Goal: Navigation & Orientation: Find specific page/section

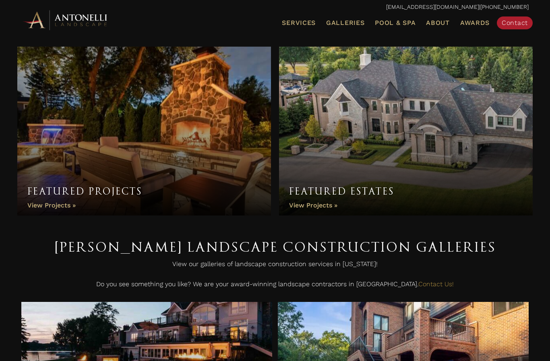
click at [331, 27] on link "Galleries" at bounding box center [345, 23] width 45 height 10
click at [340, 22] on span "Galleries" at bounding box center [345, 23] width 38 height 8
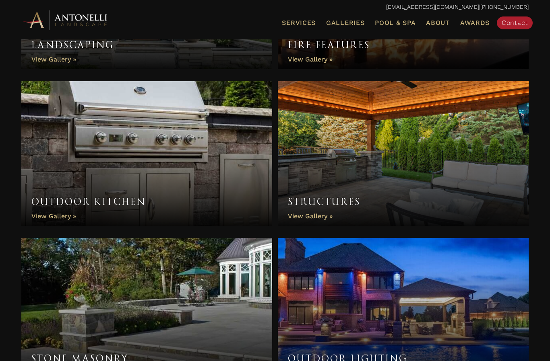
scroll to position [562, 0]
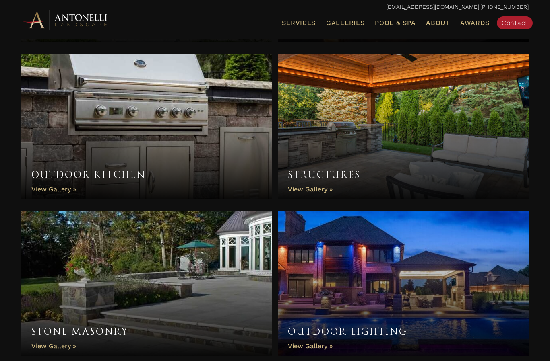
click at [322, 175] on link "Structures" at bounding box center [403, 126] width 251 height 145
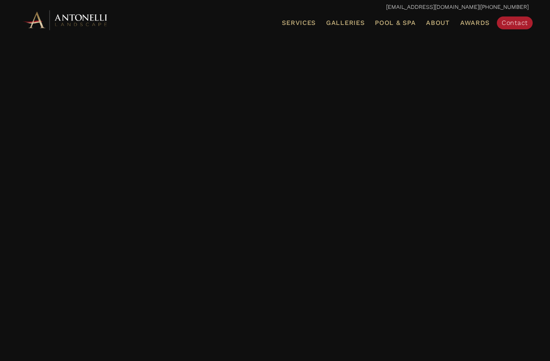
scroll to position [1958, 0]
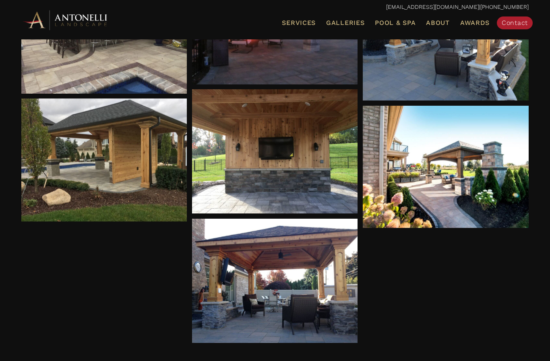
click at [344, 27] on link "Galleries" at bounding box center [345, 23] width 45 height 10
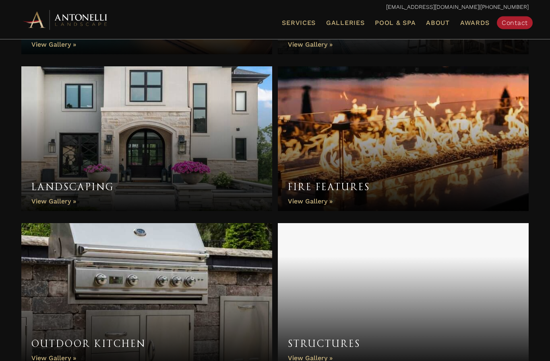
scroll to position [393, 0]
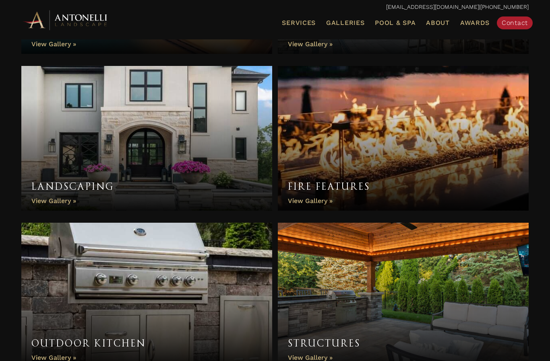
click at [58, 205] on link "Landscaping" at bounding box center [146, 138] width 251 height 145
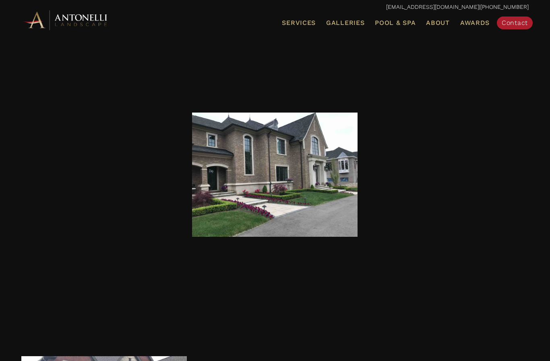
scroll to position [1436, 0]
